Goal: Book appointment/travel/reservation

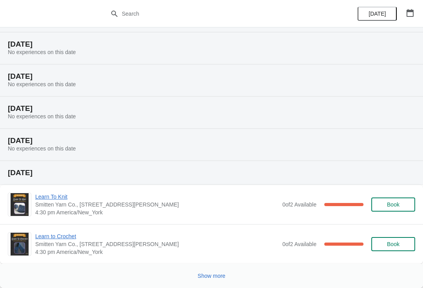
scroll to position [254, 0]
click at [207, 273] on span "Show more" at bounding box center [212, 275] width 28 height 6
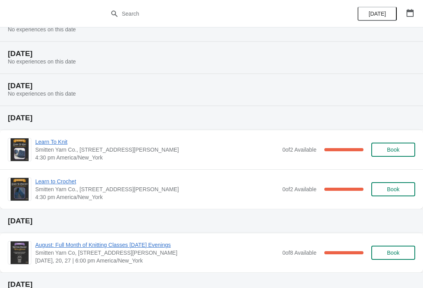
scroll to position [307, 0]
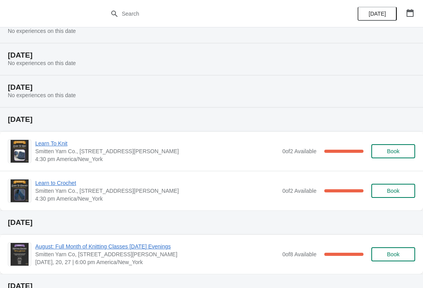
click at [51, 145] on span "Learn To Knit" at bounding box center [156, 143] width 243 height 8
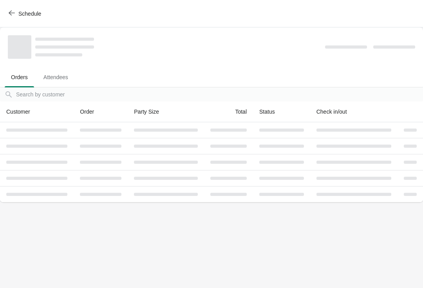
click at [14, 11] on icon "button" at bounding box center [12, 13] width 6 height 6
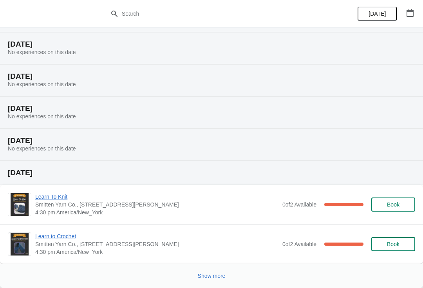
scroll to position [254, 0]
click at [207, 274] on span "Show more" at bounding box center [212, 275] width 28 height 6
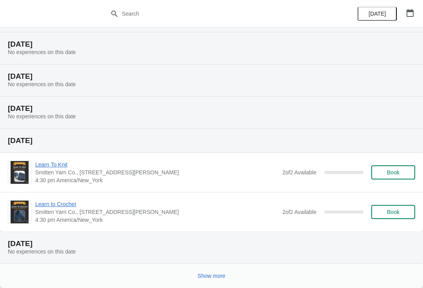
scroll to position [613, 0]
click at [400, 172] on span "Book" at bounding box center [393, 172] width 30 height 6
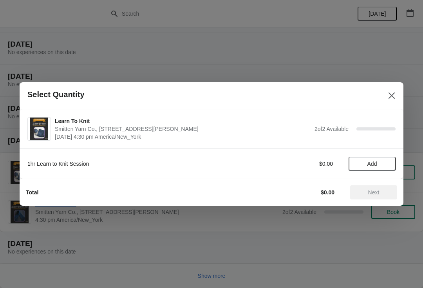
click at [378, 165] on span "Add" at bounding box center [371, 163] width 33 height 6
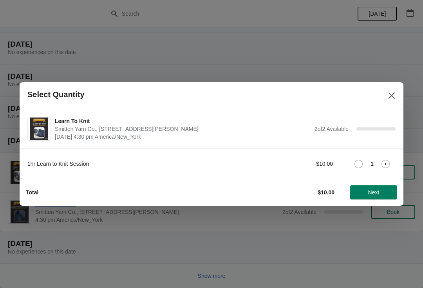
click at [392, 94] on icon "Close" at bounding box center [391, 96] width 8 height 8
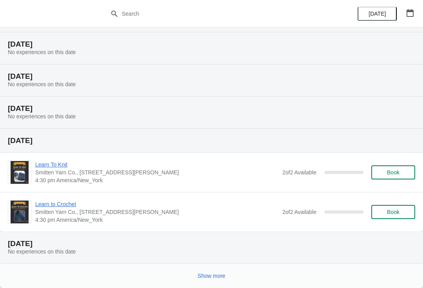
click at [404, 175] on span "Book" at bounding box center [393, 172] width 30 height 6
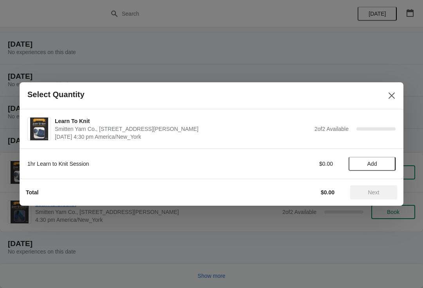
click at [373, 169] on button "Add" at bounding box center [371, 164] width 47 height 14
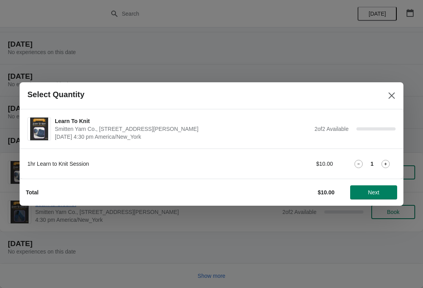
click at [368, 184] on div "Total $10.00 Next" at bounding box center [208, 189] width 377 height 20
click at [369, 193] on span "Next" at bounding box center [373, 192] width 11 height 6
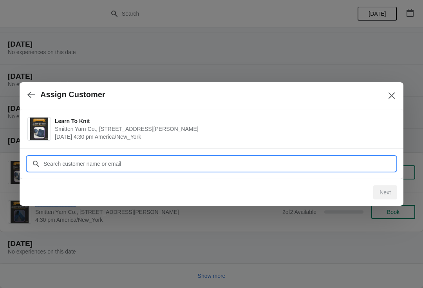
click at [216, 165] on input "Customer" at bounding box center [219, 164] width 352 height 14
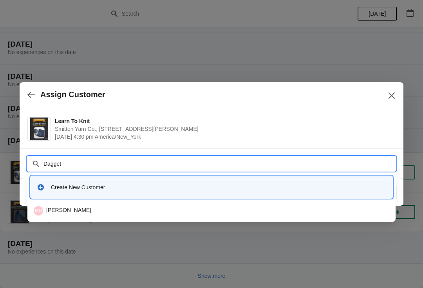
type input "[PERSON_NAME]"
click at [73, 212] on div "MD [PERSON_NAME]" at bounding box center [211, 210] width 355 height 9
